Goal: Transaction & Acquisition: Purchase product/service

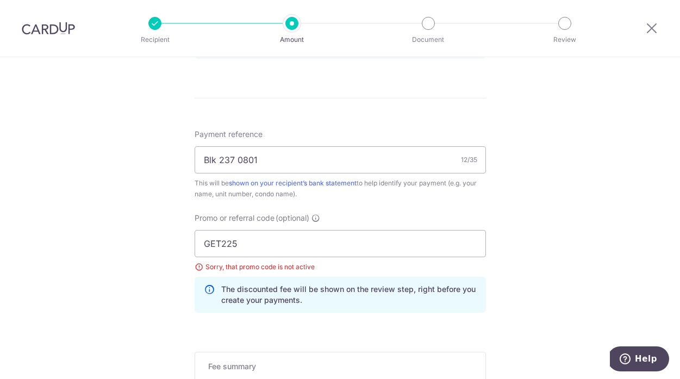
scroll to position [609, 0]
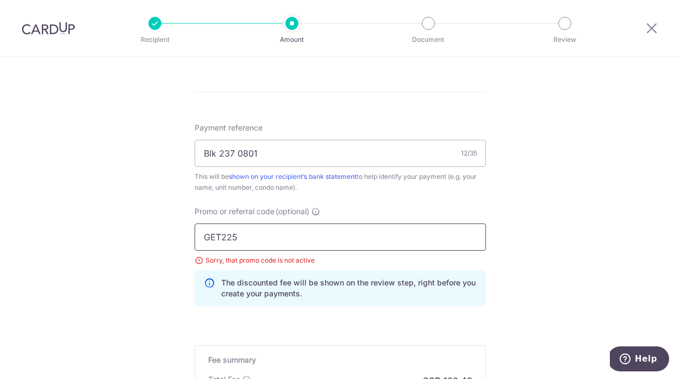
click at [209, 237] on input "GET225" at bounding box center [340, 236] width 291 height 27
paste input "OFF"
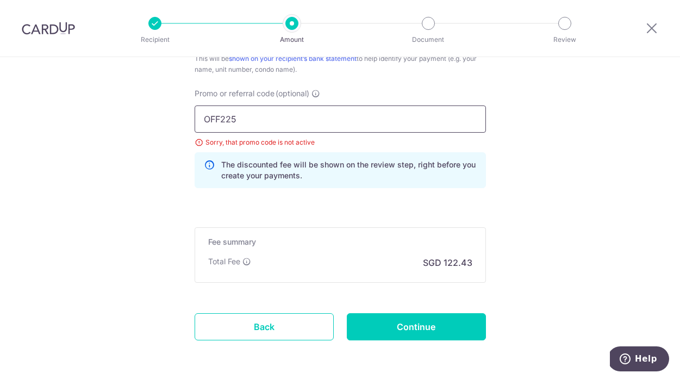
scroll to position [770, 0]
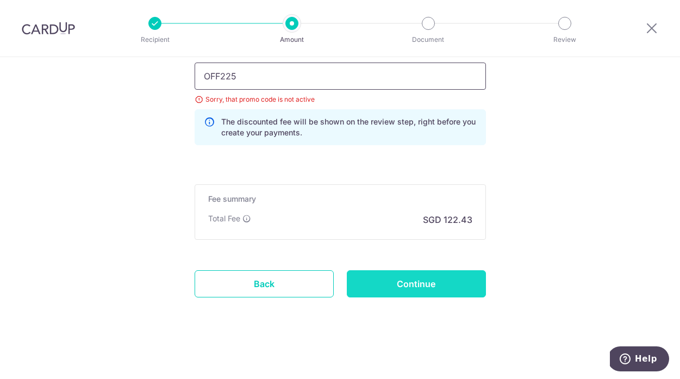
type input "OFF225"
click at [413, 284] on input "Continue" at bounding box center [416, 283] width 139 height 27
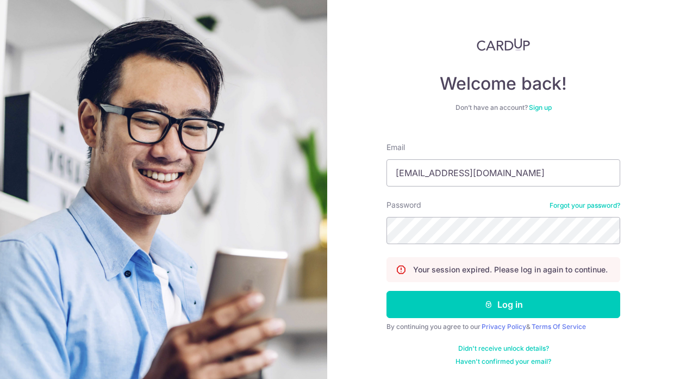
type input "[EMAIL_ADDRESS][DOMAIN_NAME]"
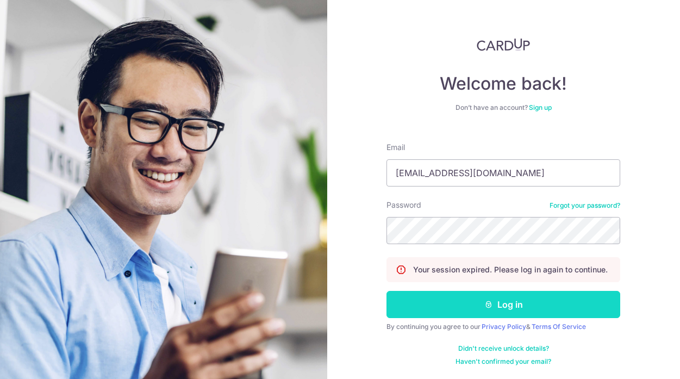
click at [508, 302] on button "Log in" at bounding box center [503, 304] width 234 height 27
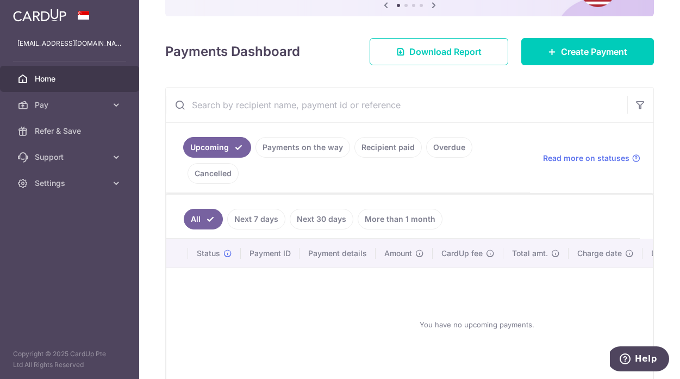
scroll to position [124, 0]
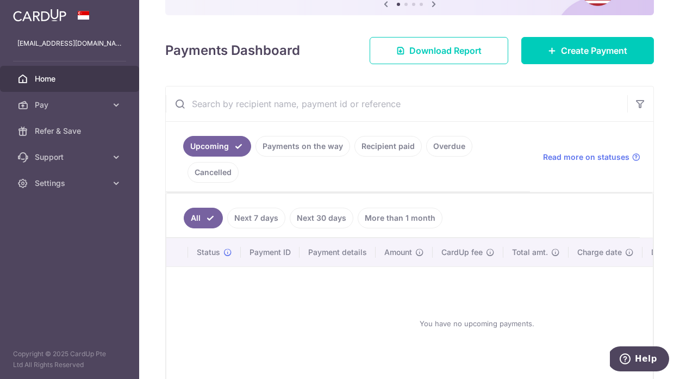
click at [231, 152] on link "Upcoming" at bounding box center [217, 146] width 68 height 21
click at [587, 49] on span "Create Payment" at bounding box center [594, 50] width 66 height 13
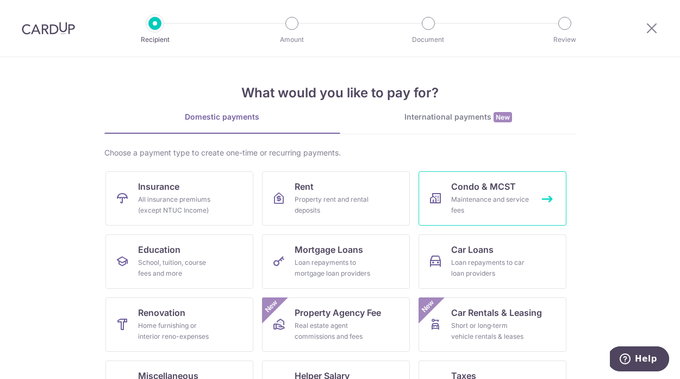
click at [463, 200] on div "Maintenance and service fees" at bounding box center [490, 205] width 78 height 22
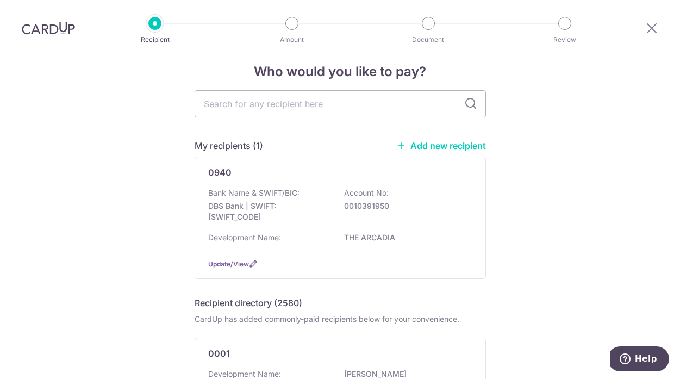
scroll to position [27, 0]
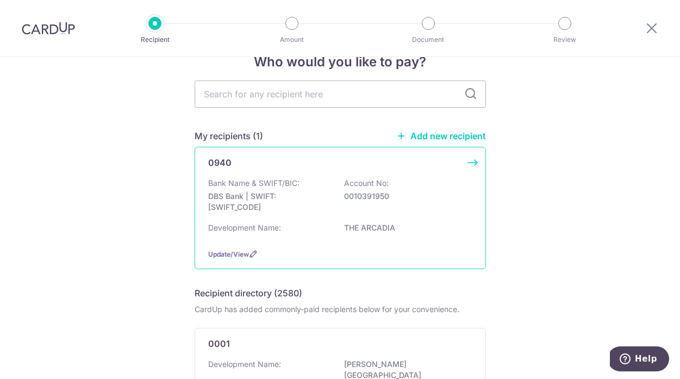
click at [406, 219] on div "Bank Name & SWIFT/BIC: DBS Bank | SWIFT: DBSSSGSGXXX Account No: 0010391950 Dev…" at bounding box center [340, 209] width 264 height 62
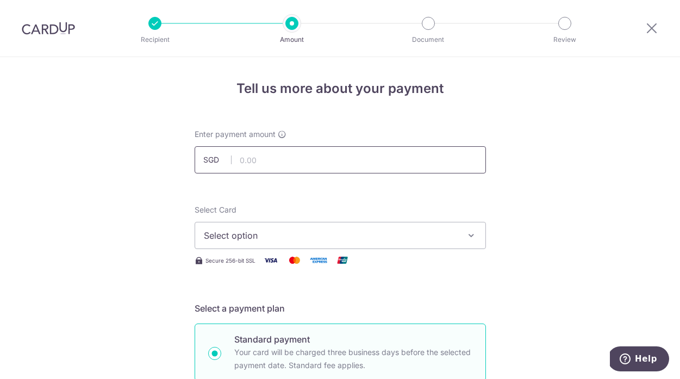
click at [261, 159] on input "text" at bounding box center [340, 159] width 291 height 27
type input "4,708.80"
click at [244, 240] on span "Select option" at bounding box center [330, 235] width 253 height 13
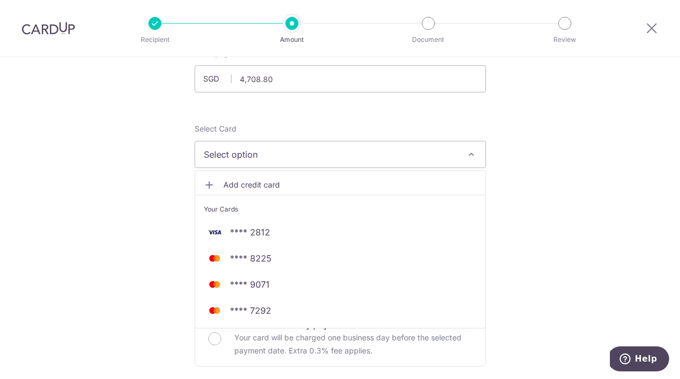
scroll to position [89, 0]
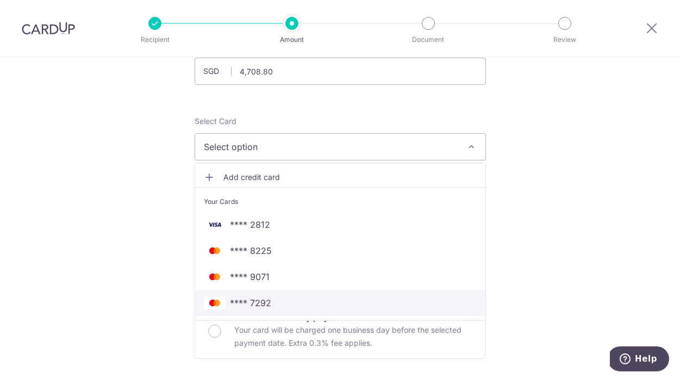
click at [242, 303] on span "**** 7292" at bounding box center [250, 302] width 41 height 13
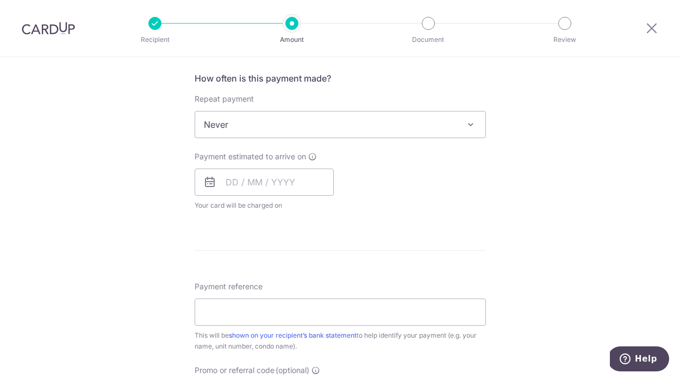
scroll to position [407, 0]
click at [276, 183] on input "text" at bounding box center [264, 180] width 139 height 27
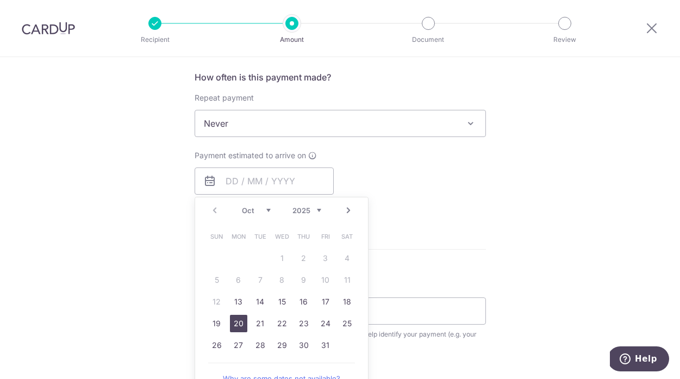
click at [241, 321] on link "20" at bounding box center [238, 323] width 17 height 17
type input "20/10/2025"
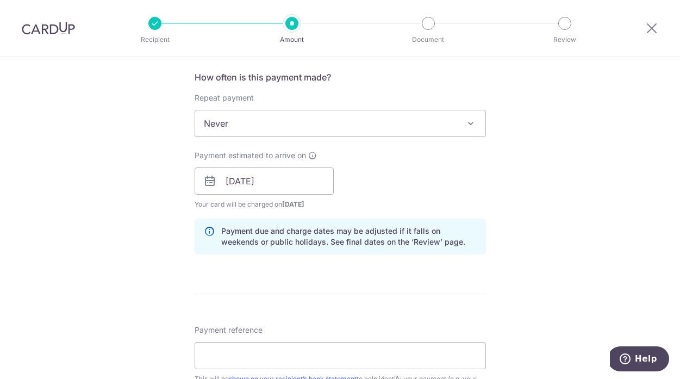
click at [472, 154] on div "Payment estimated to arrive on 20/10/2025 Prev Next Oct Nov Dec 2025 2026 2027 …" at bounding box center [340, 180] width 304 height 60
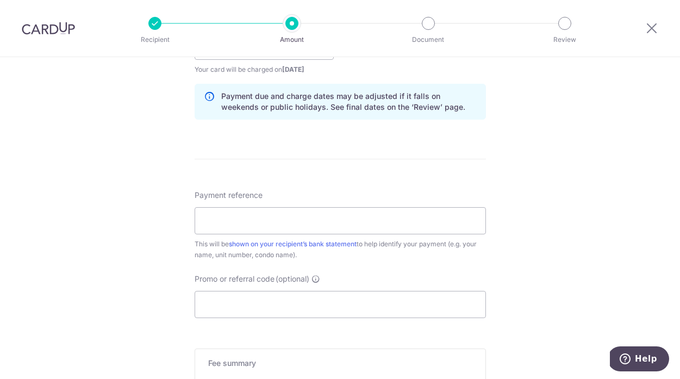
scroll to position [544, 0]
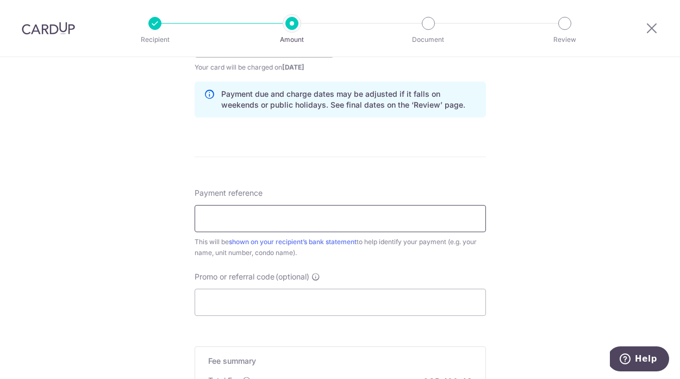
click at [405, 221] on input "Payment reference" at bounding box center [340, 218] width 291 height 27
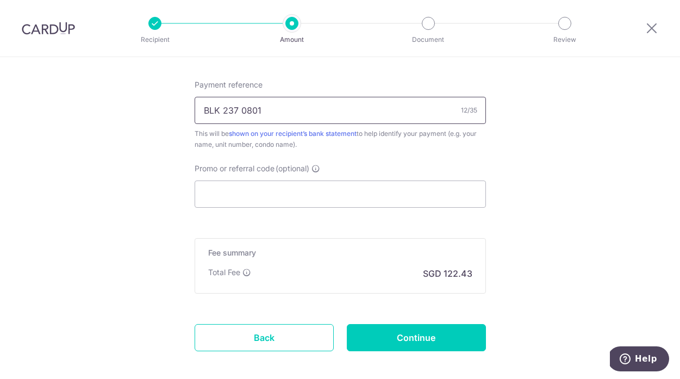
scroll to position [653, 0]
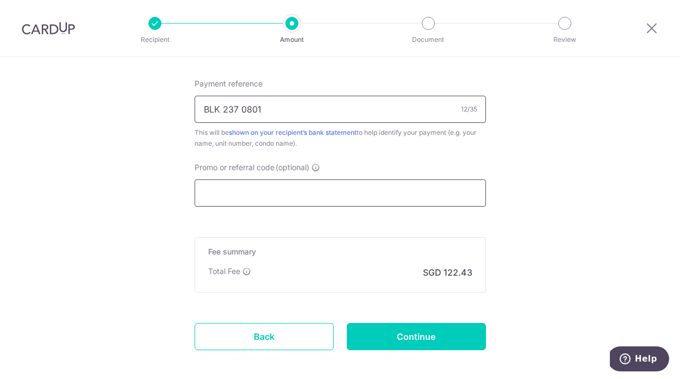
type input "BLK 237 0801"
click at [333, 189] on input "Promo or referral code (optional)" at bounding box center [340, 192] width 291 height 27
paste input "OFF225"
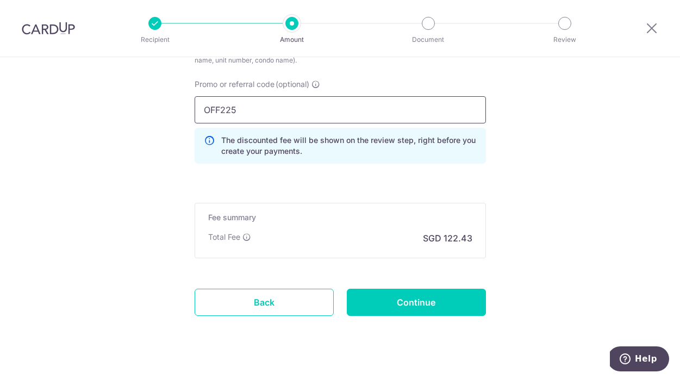
scroll to position [739, 0]
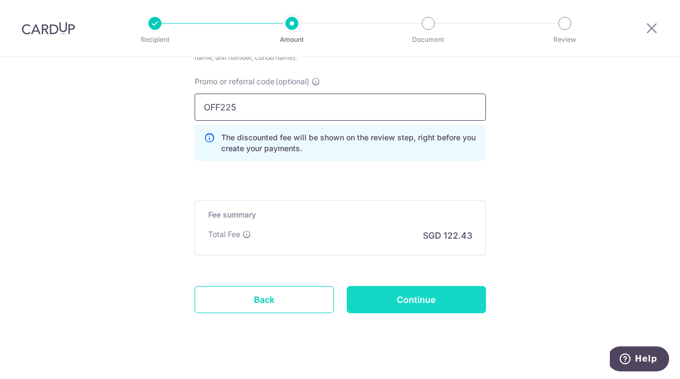
type input "OFF225"
click at [411, 293] on input "Continue" at bounding box center [416, 299] width 139 height 27
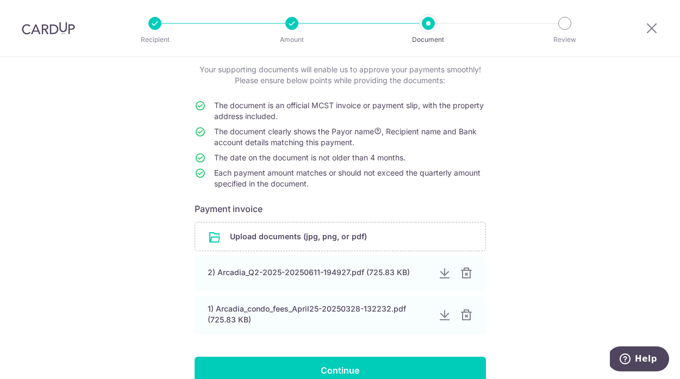
scroll to position [136, 0]
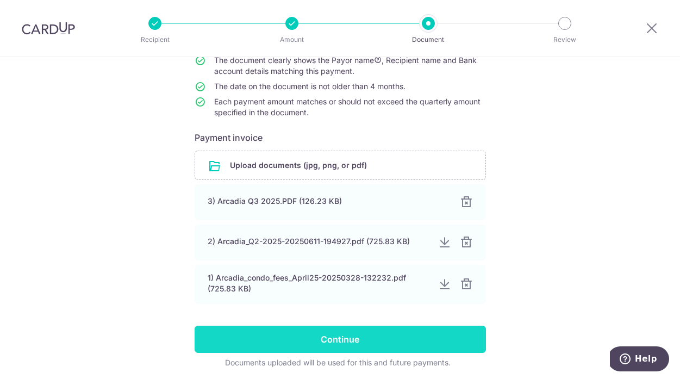
click at [344, 341] on input "Continue" at bounding box center [340, 338] width 291 height 27
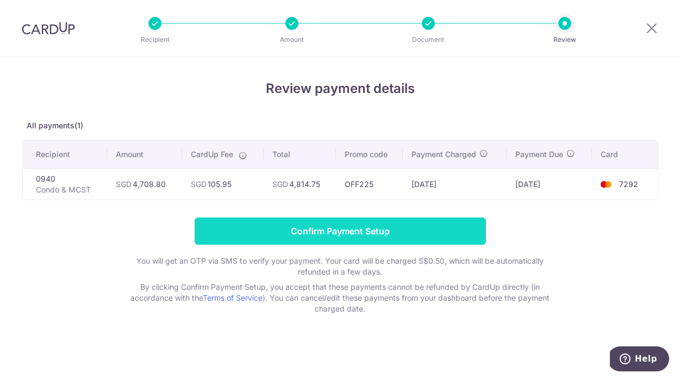
click at [324, 225] on input "Confirm Payment Setup" at bounding box center [340, 230] width 291 height 27
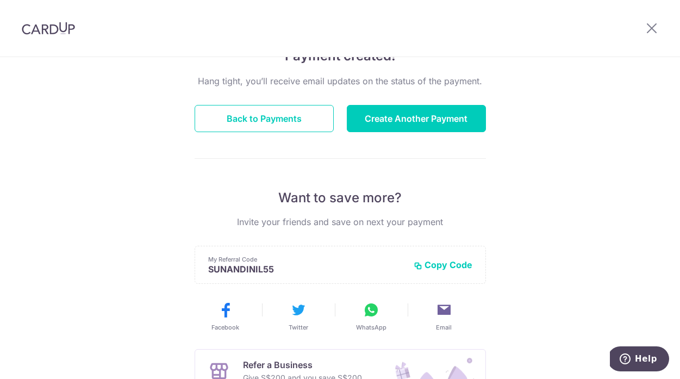
scroll to position [101, 0]
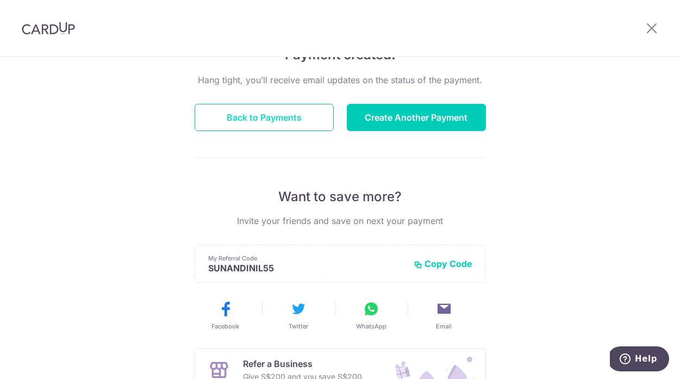
click at [263, 118] on button "Back to Payments" at bounding box center [264, 117] width 139 height 27
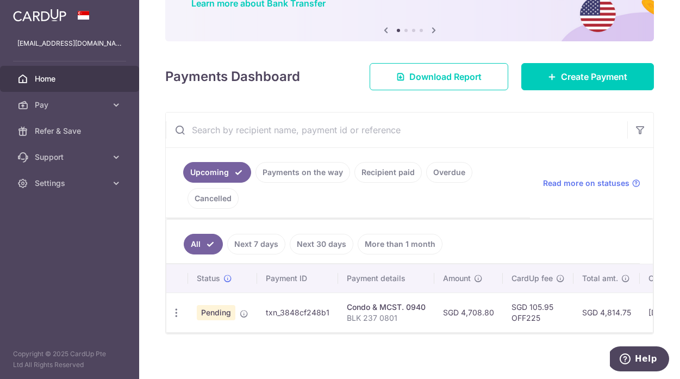
scroll to position [104, 0]
